Goal: Navigation & Orientation: Find specific page/section

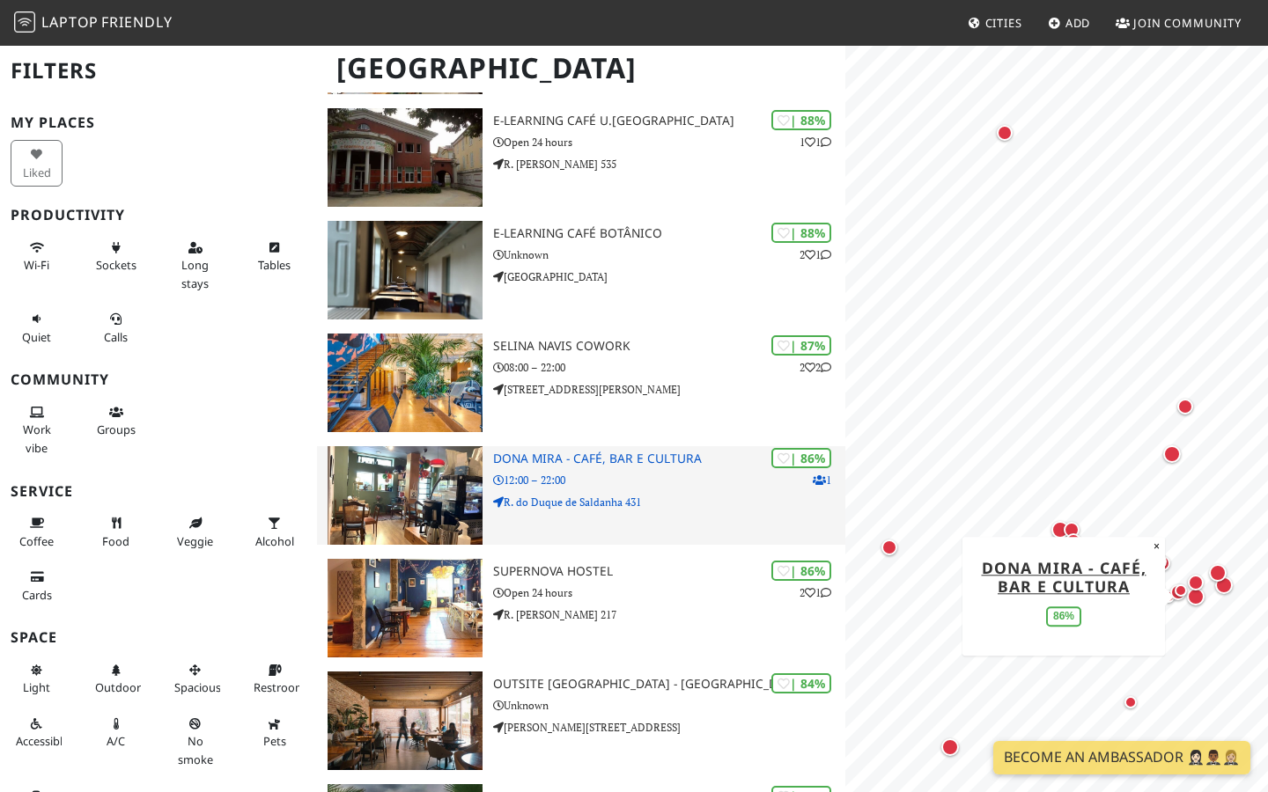
scroll to position [268, 0]
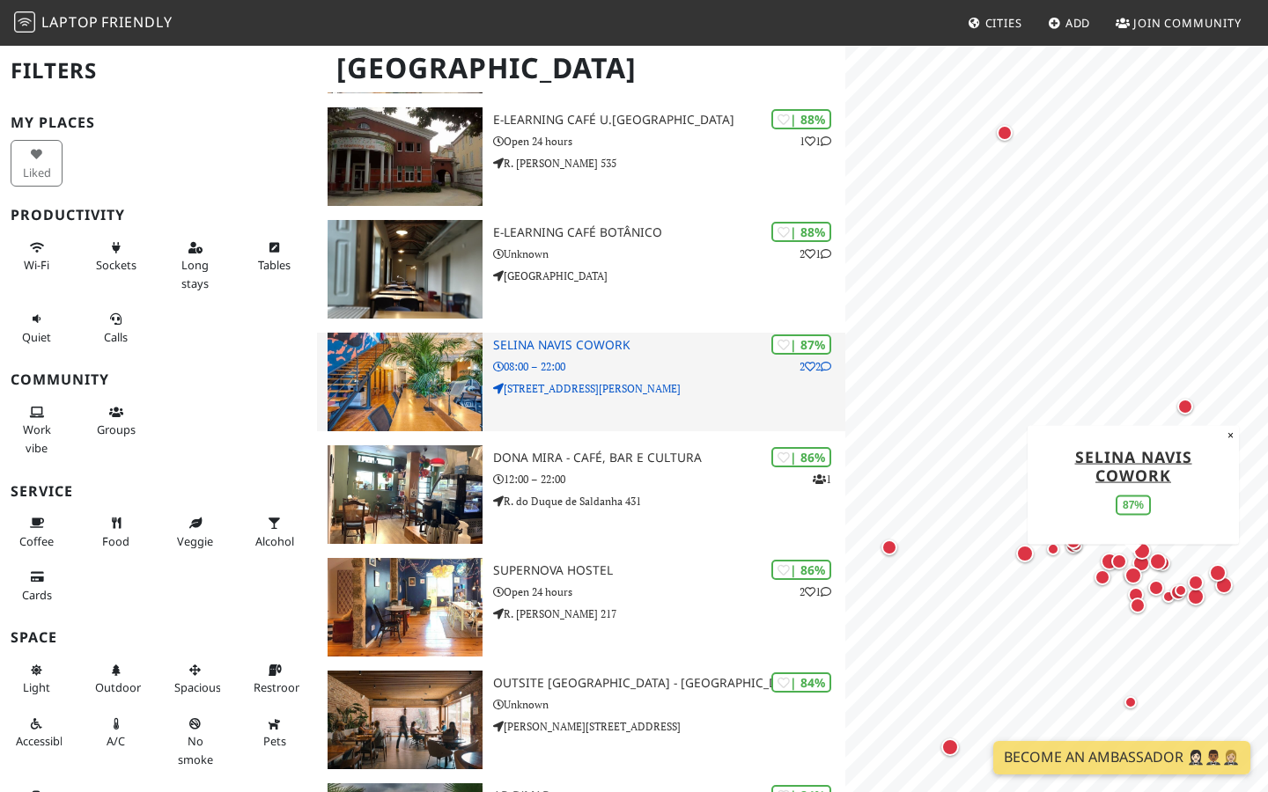
click at [448, 398] on img at bounding box center [405, 382] width 155 height 99
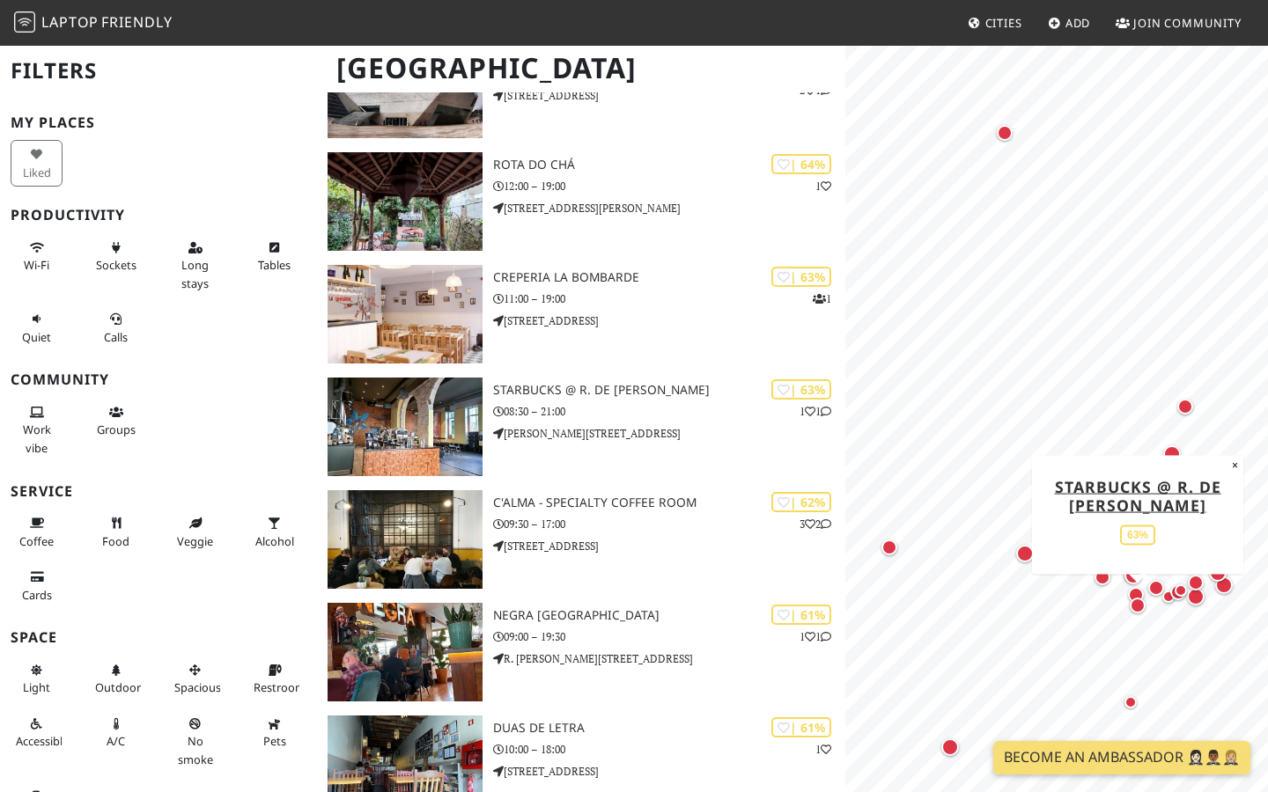
scroll to position [2254, 0]
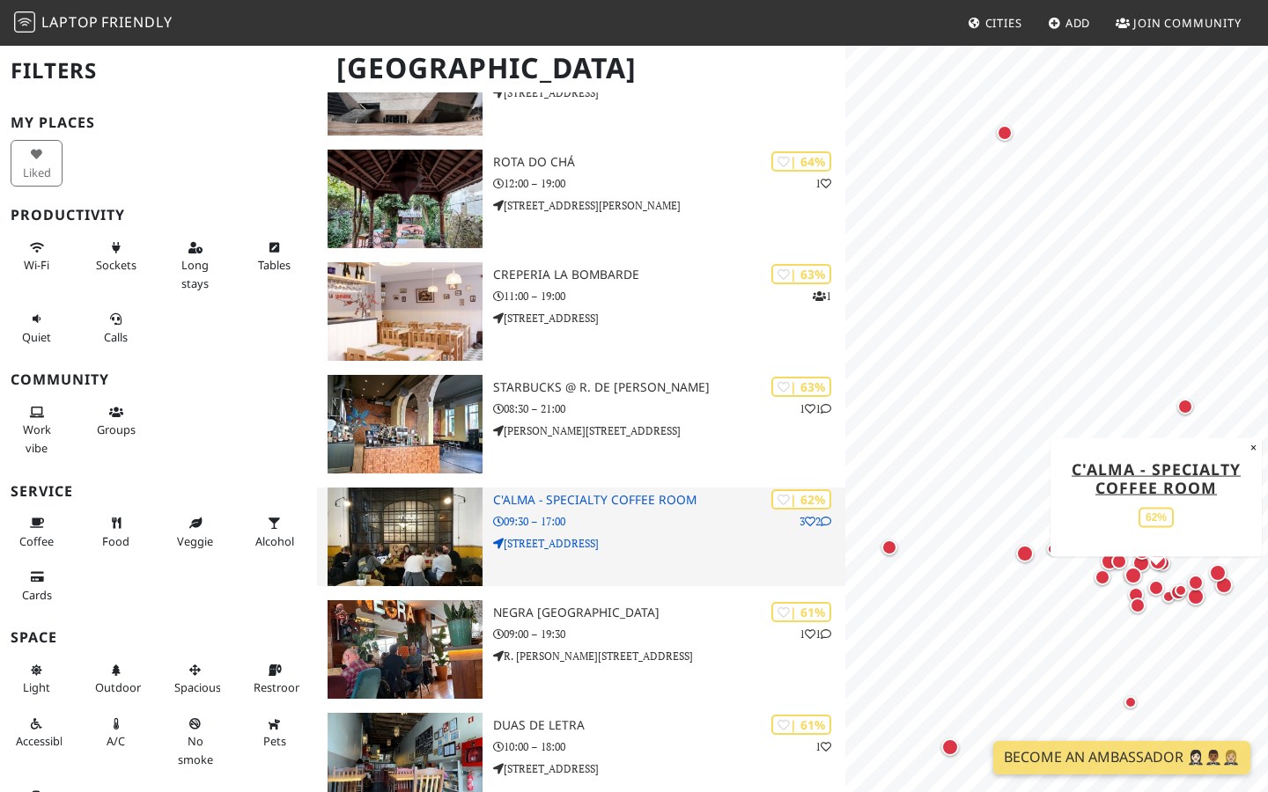
click at [443, 561] on img at bounding box center [405, 537] width 155 height 99
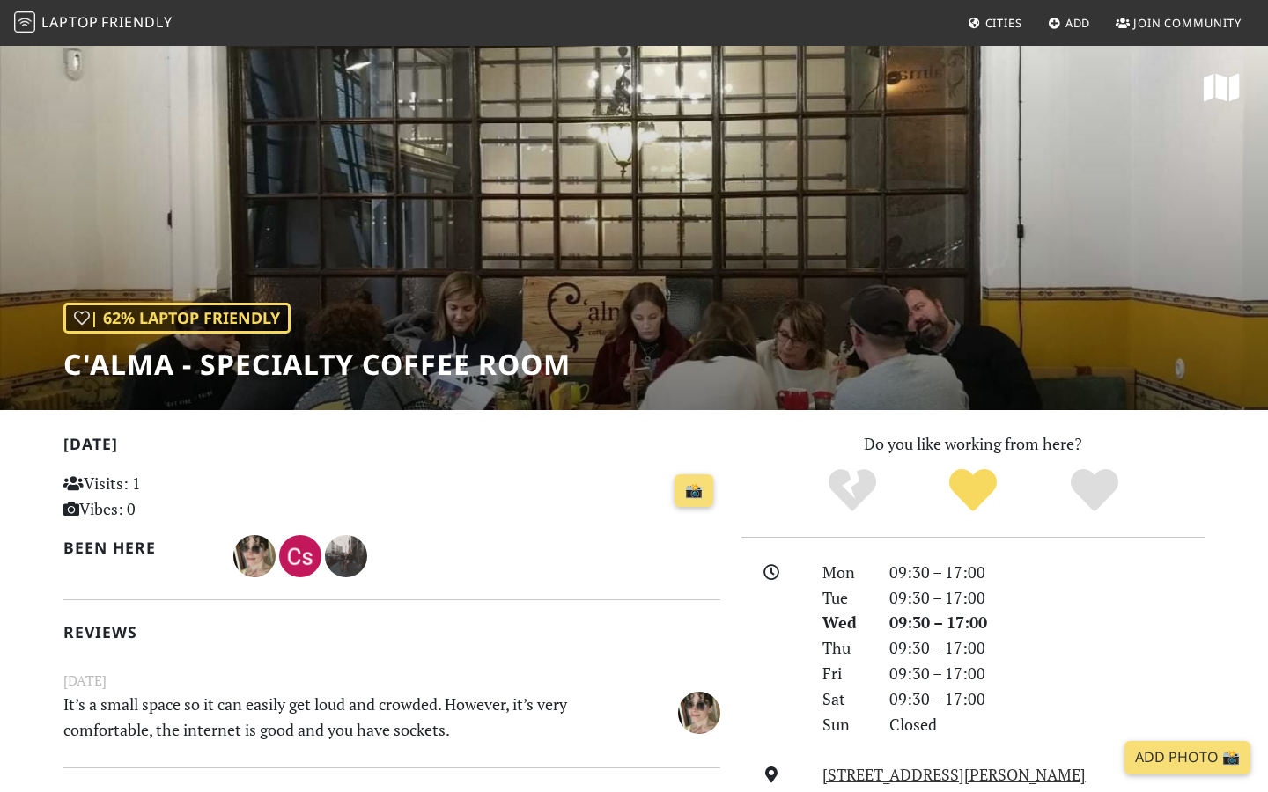
click at [789, 268] on div "| 62% Laptop Friendly C'alma - Specialty Coffee Room" at bounding box center [634, 227] width 1268 height 366
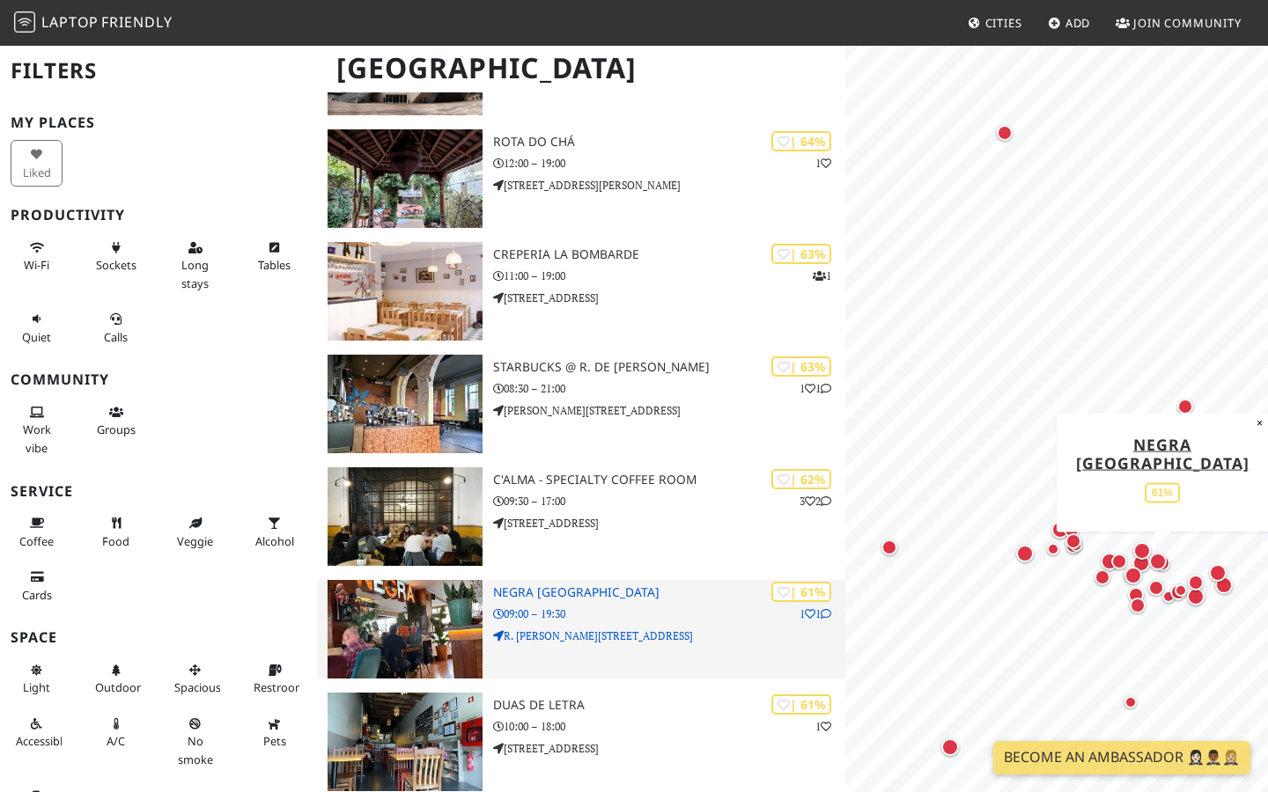
scroll to position [2273, 0]
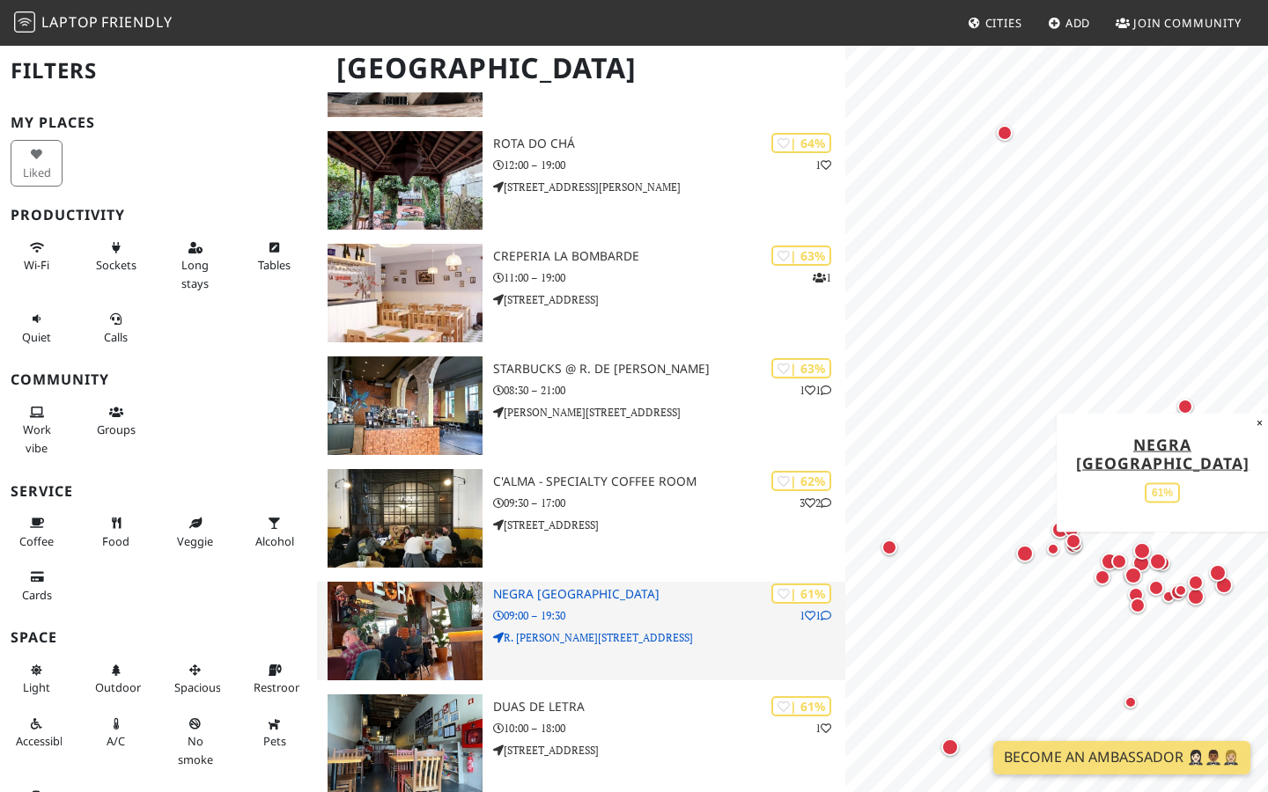
click at [532, 636] on p "R. [PERSON_NAME][STREET_ADDRESS]" at bounding box center [669, 638] width 352 height 17
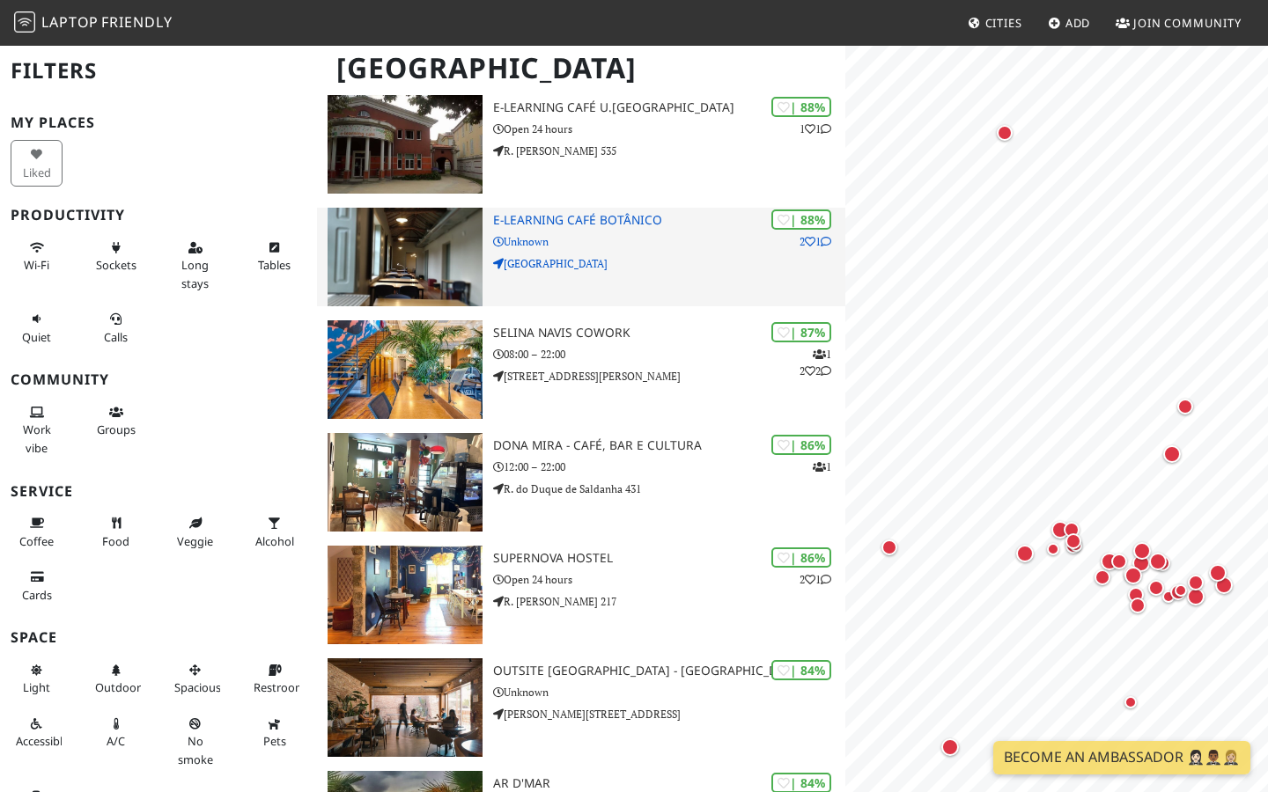
scroll to position [291, 0]
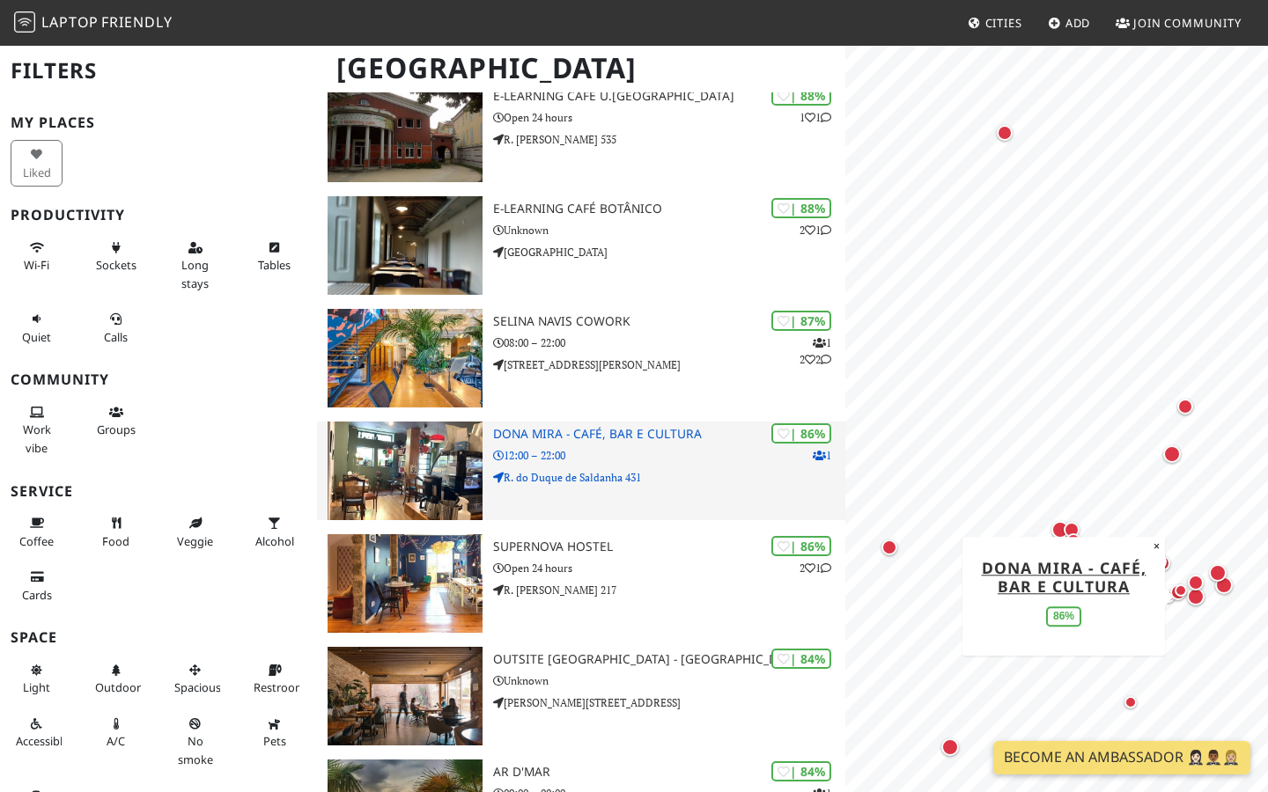
click at [411, 489] on img at bounding box center [405, 471] width 155 height 99
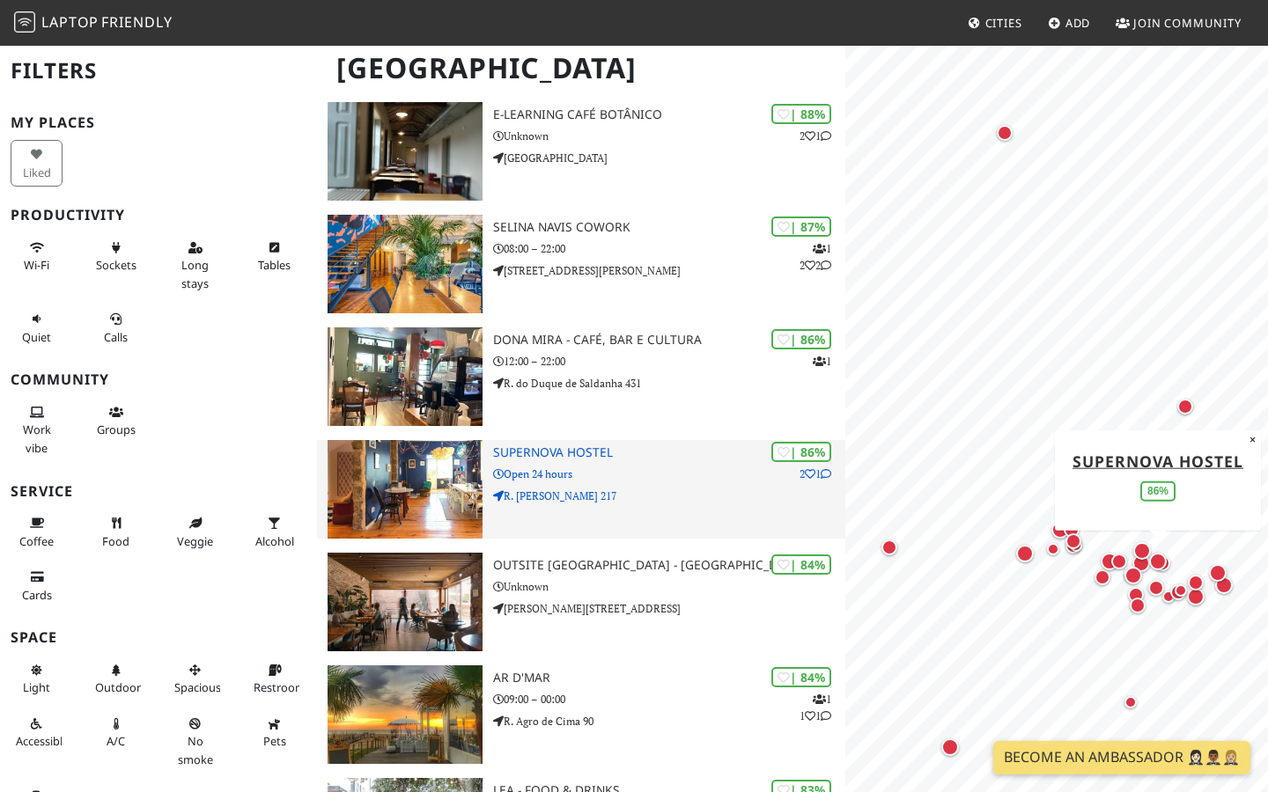
scroll to position [436, 0]
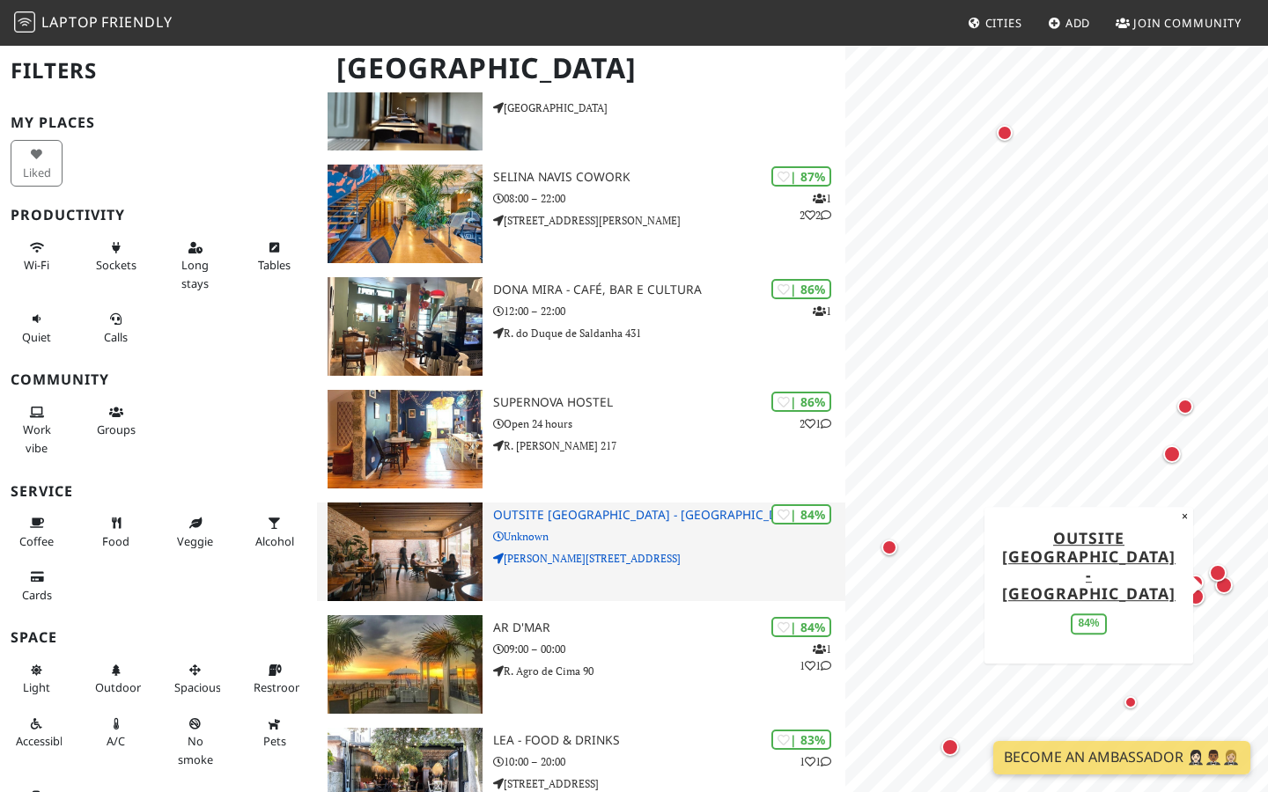
click at [421, 576] on img at bounding box center [405, 552] width 155 height 99
